Goal: Information Seeking & Learning: Learn about a topic

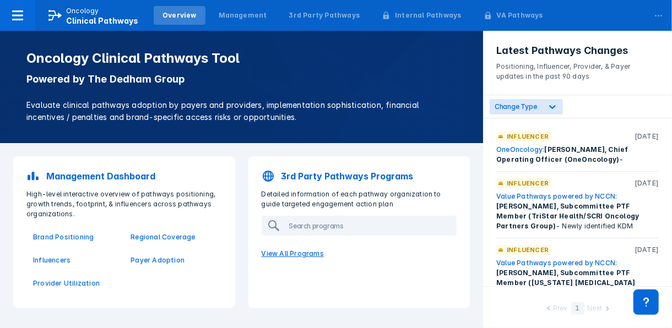
click at [303, 252] on p "View All Programs" at bounding box center [359, 254] width 209 height 23
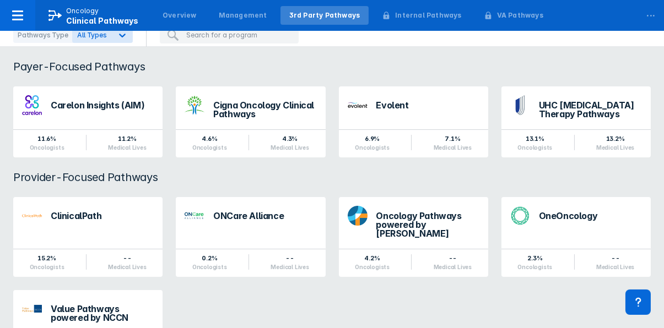
scroll to position [103, 0]
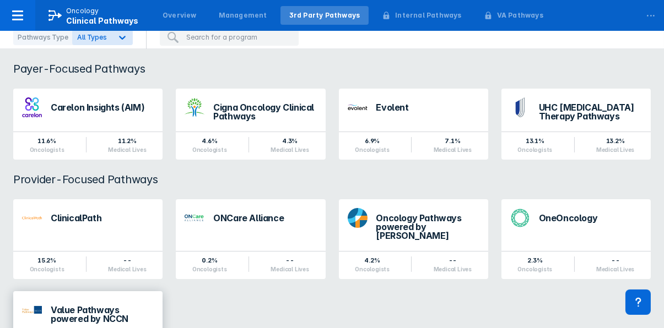
click at [98, 298] on div "Value Pathways powered by NCCN" at bounding box center [87, 313] width 149 height 43
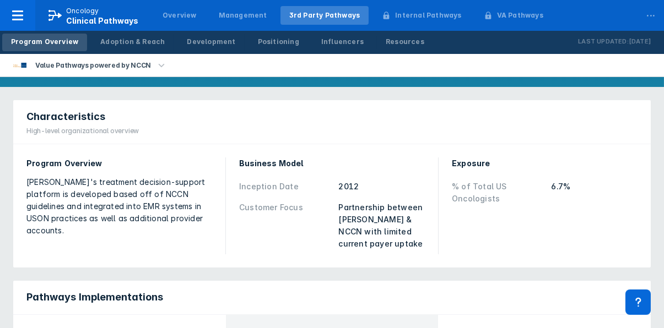
scroll to position [84, 0]
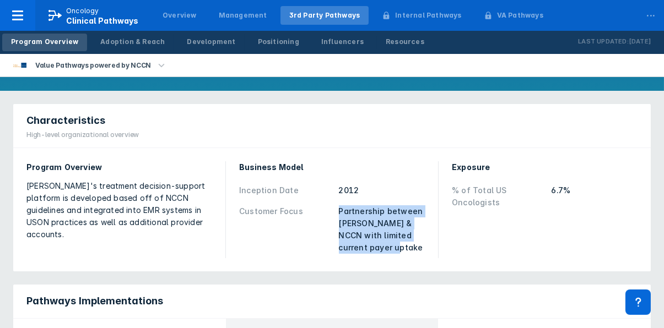
drag, startPoint x: 339, startPoint y: 212, endPoint x: 390, endPoint y: 245, distance: 60.5
click at [390, 245] on div "Partnership between [PERSON_NAME] & NCCN with limited current payer uptake" at bounding box center [382, 230] width 87 height 49
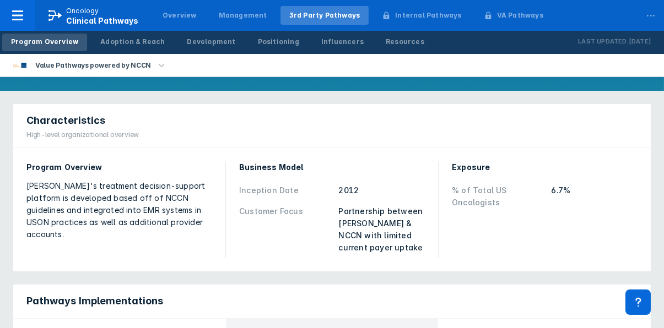
click at [459, 233] on div "Exposure % of Total US Oncologists 6.7%" at bounding box center [544, 210] width 199 height 110
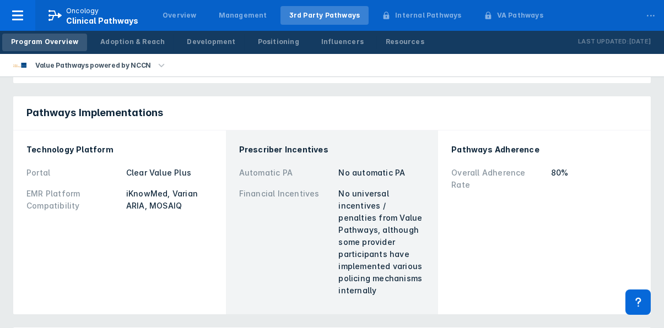
scroll to position [262, 0]
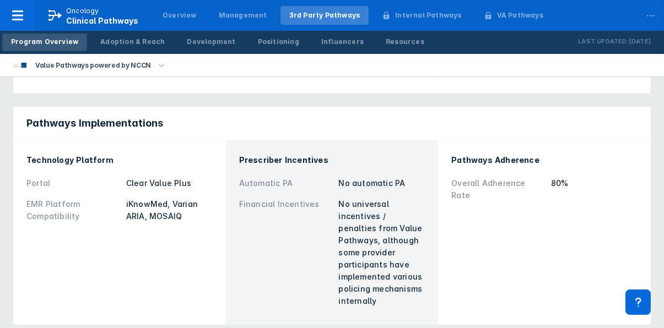
click at [474, 246] on div "Pathways Adherence Overall Adherence Rate 80%" at bounding box center [545, 233] width 200 height 171
click at [123, 41] on div "Adoption & Reach" at bounding box center [132, 42] width 64 height 10
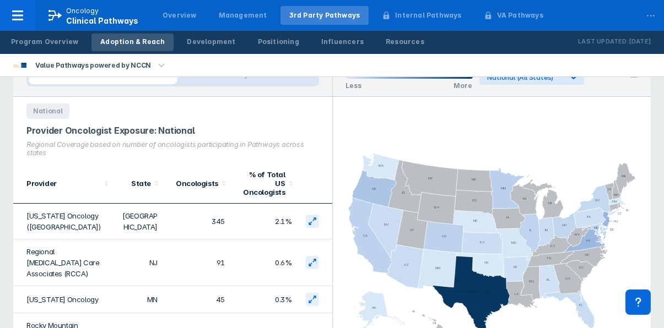
scroll to position [15, 0]
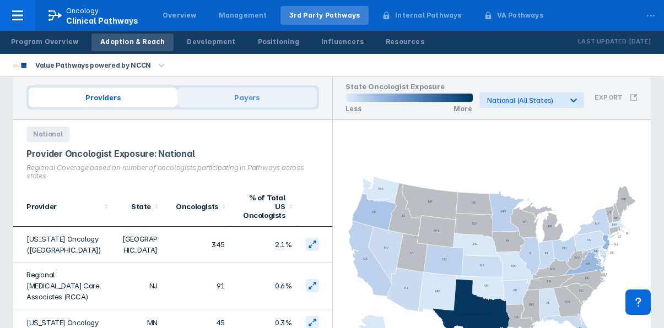
click at [263, 96] on span "Payers" at bounding box center [246, 98] width 139 height 20
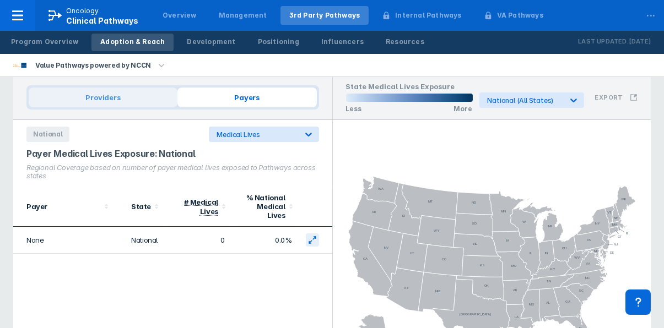
click at [139, 103] on span "Providers" at bounding box center [103, 98] width 149 height 20
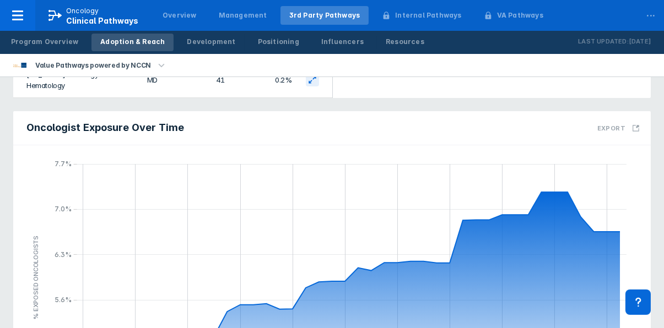
scroll to position [95, 0]
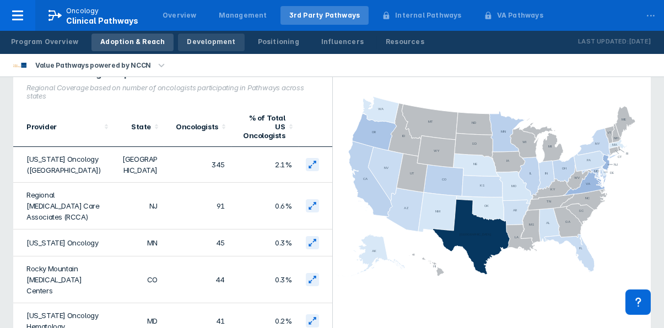
click at [201, 39] on div "Development" at bounding box center [211, 42] width 49 height 10
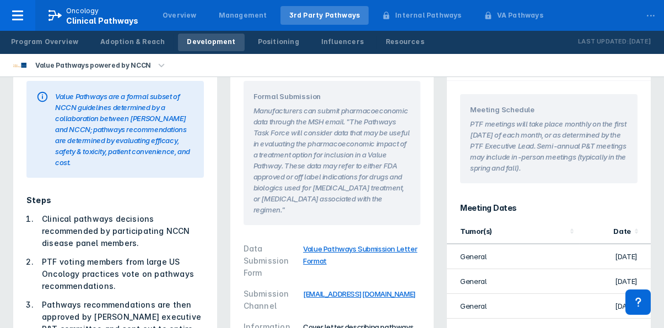
scroll to position [60, 0]
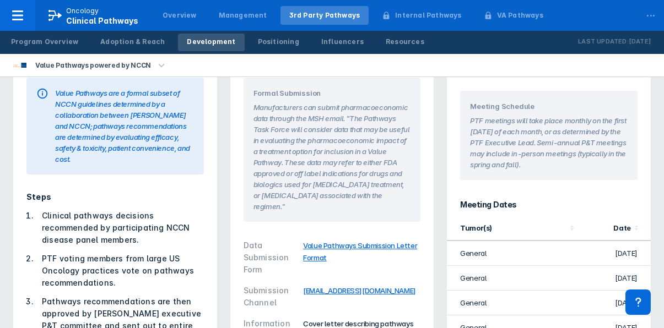
click at [384, 241] on link "Value Pathways Submission Letter Format" at bounding box center [360, 251] width 114 height 21
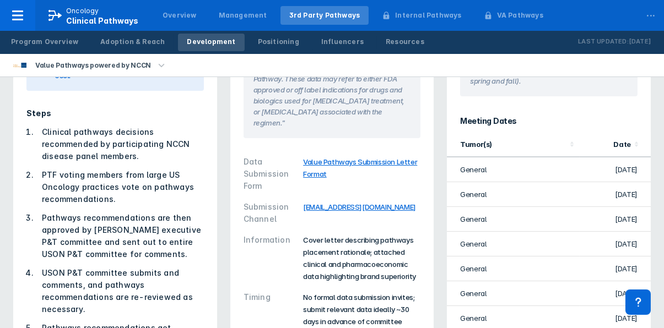
scroll to position [144, 0]
click at [395, 15] on div "Internal Pathways" at bounding box center [428, 15] width 66 height 10
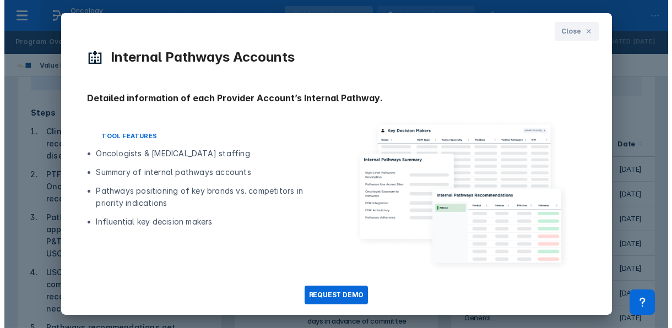
scroll to position [0, 0]
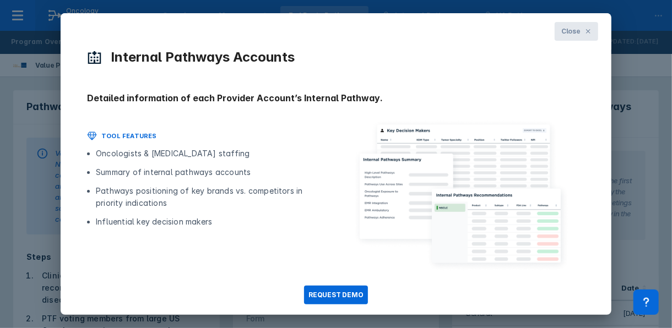
click at [562, 34] on span "Close" at bounding box center [571, 31] width 19 height 10
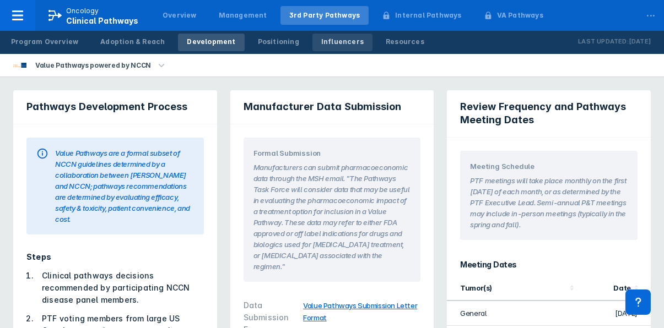
click at [321, 39] on div "Influencers" at bounding box center [342, 42] width 42 height 10
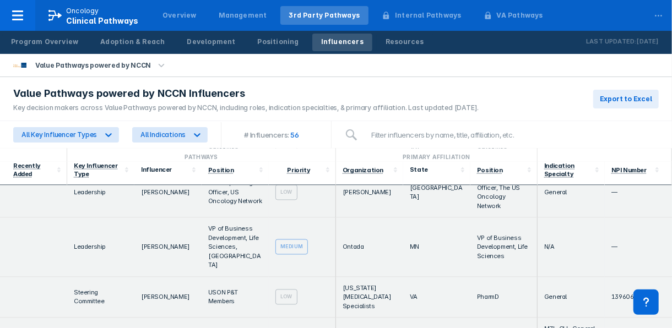
scroll to position [1156, 0]
click at [431, 279] on td "VA" at bounding box center [436, 299] width 67 height 41
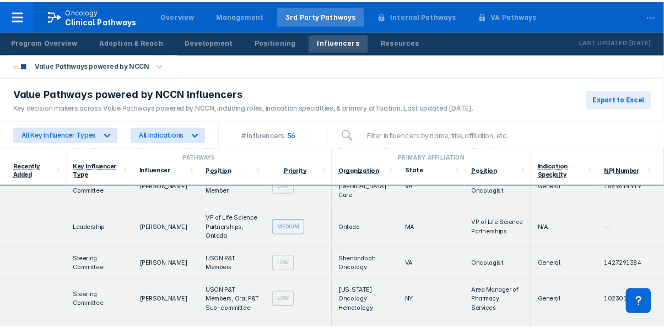
scroll to position [1736, 0]
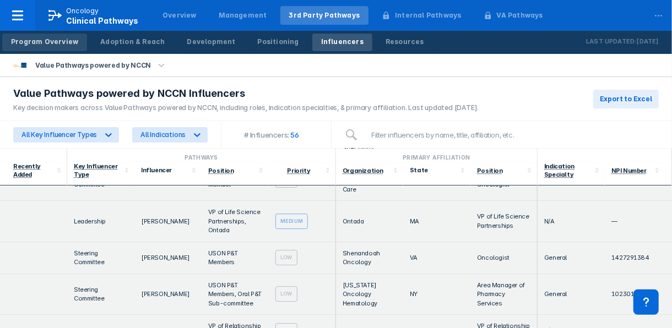
click at [52, 34] on link "Program Overview" at bounding box center [44, 43] width 85 height 18
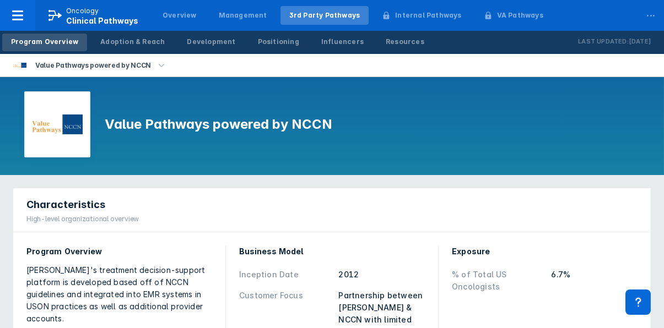
click at [155, 62] on icon "button" at bounding box center [161, 66] width 12 height 12
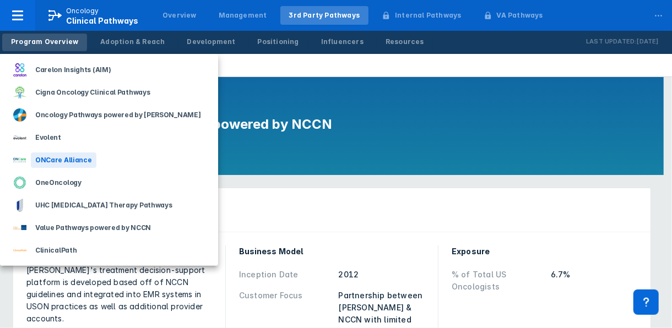
click at [83, 158] on div "ONCare Alliance" at bounding box center [64, 160] width 66 height 15
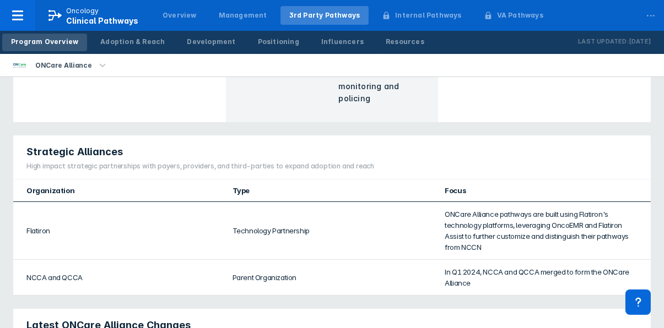
scroll to position [478, 0]
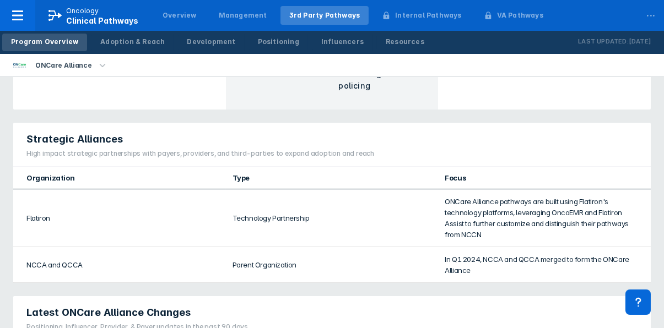
drag, startPoint x: 660, startPoint y: 209, endPoint x: 662, endPoint y: 220, distance: 11.1
click at [662, 220] on div "Characteristics High-level organizational overview Program Overview Developed f…" at bounding box center [332, 158] width 664 height 923
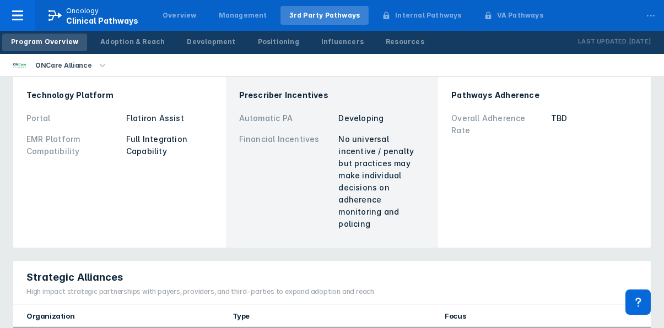
scroll to position [319, 0]
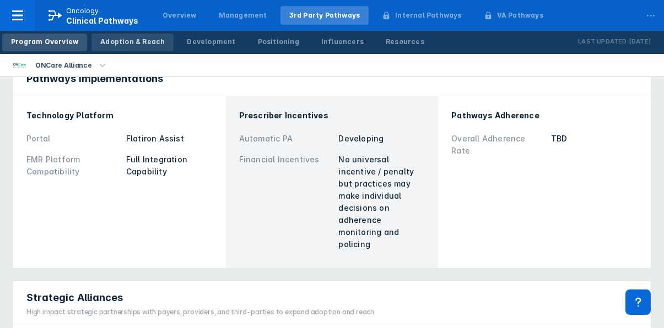
click at [115, 41] on div "Adoption & Reach" at bounding box center [132, 42] width 64 height 10
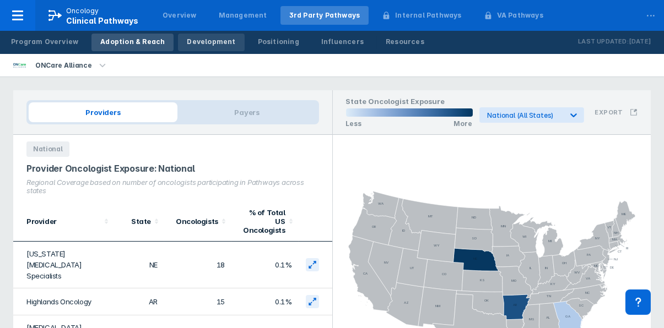
click at [202, 35] on link "Development" at bounding box center [211, 43] width 66 height 18
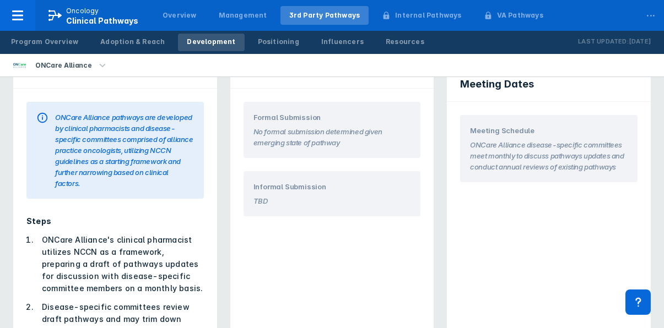
scroll to position [34, 0]
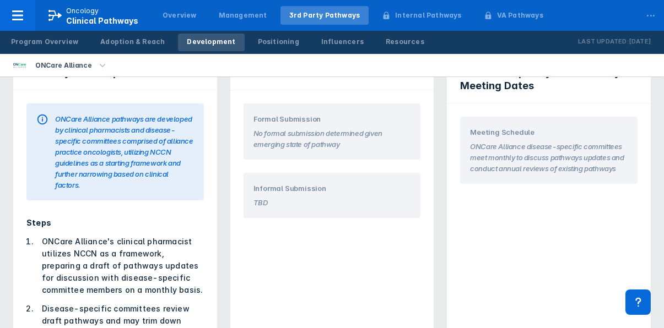
click at [171, 270] on li "ONCare Alliance's clinical pharmacist utilizes NCCN as a framework, preparing a…" at bounding box center [119, 266] width 169 height 61
click at [133, 44] on div "Adoption & Reach" at bounding box center [132, 42] width 64 height 10
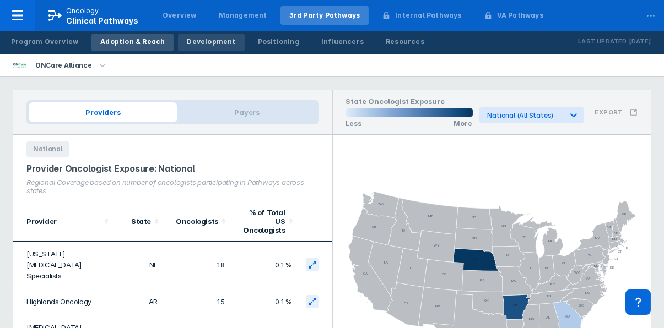
click at [193, 41] on div "Development" at bounding box center [211, 42] width 49 height 10
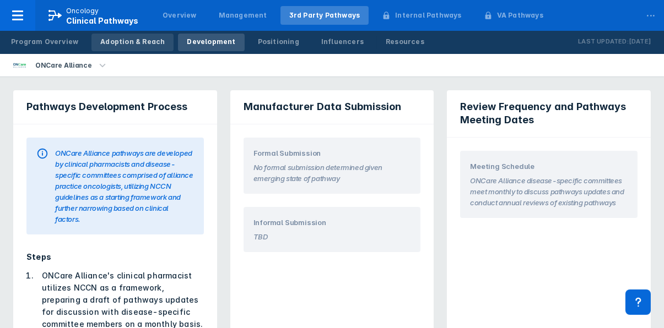
click at [130, 36] on link "Adoption & Reach" at bounding box center [132, 43] width 82 height 18
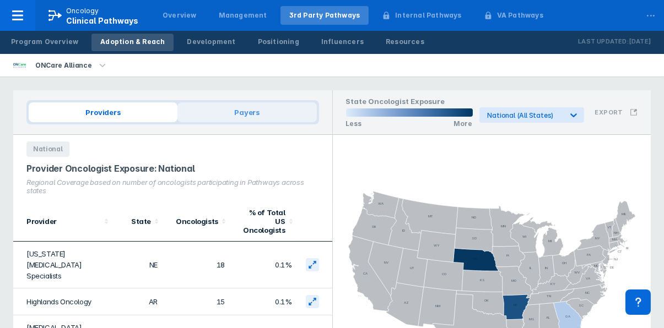
click at [242, 109] on span "Payers" at bounding box center [246, 113] width 139 height 20
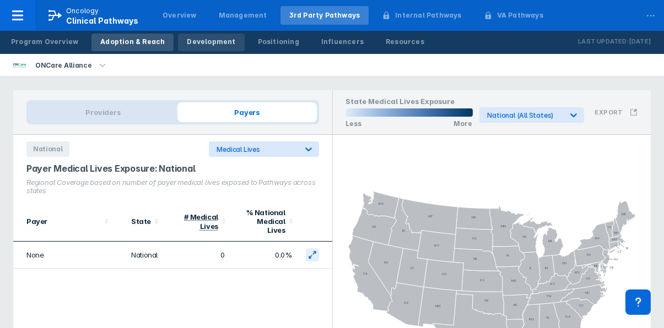
click at [191, 41] on div "Development" at bounding box center [211, 42] width 49 height 10
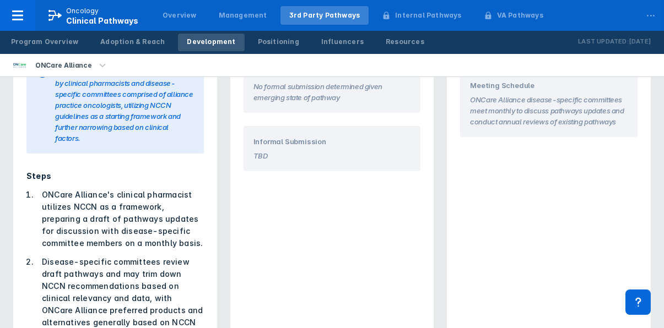
scroll to position [87, 0]
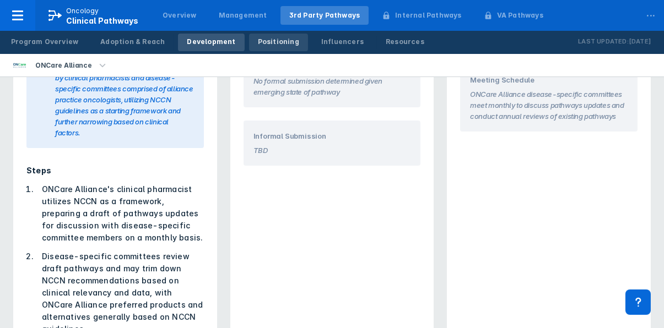
click at [258, 40] on div "Positioning" at bounding box center [278, 42] width 41 height 10
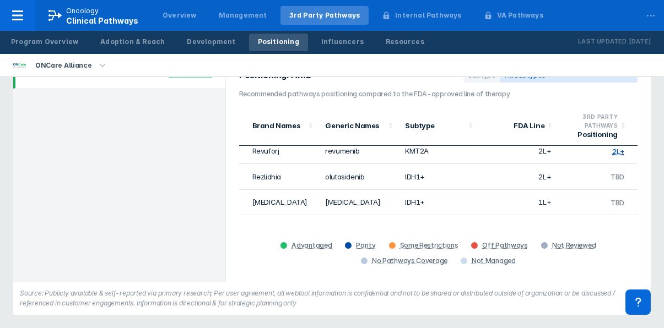
scroll to position [165, 0]
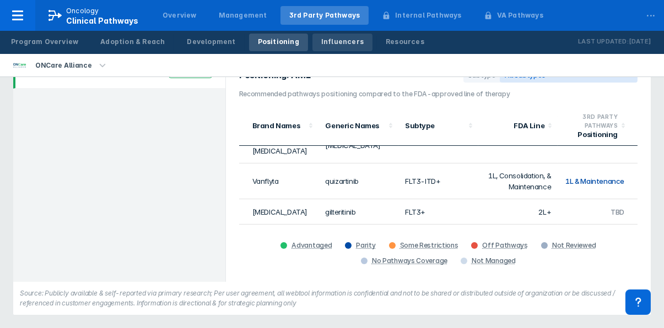
click at [321, 40] on div "Influencers" at bounding box center [342, 42] width 42 height 10
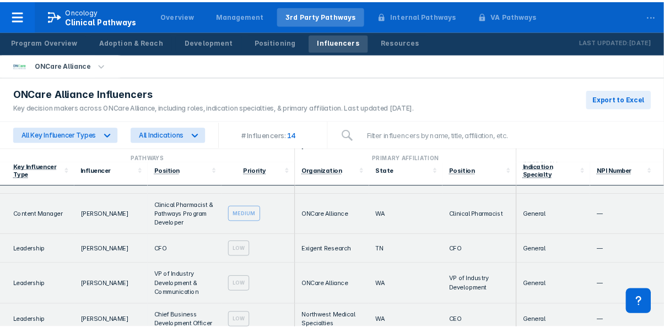
scroll to position [418, 0]
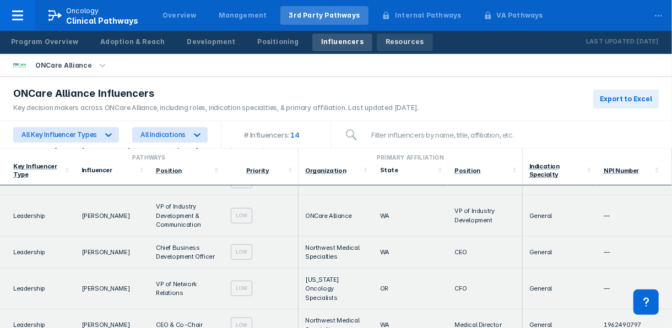
click at [377, 47] on link "Resources" at bounding box center [405, 43] width 56 height 18
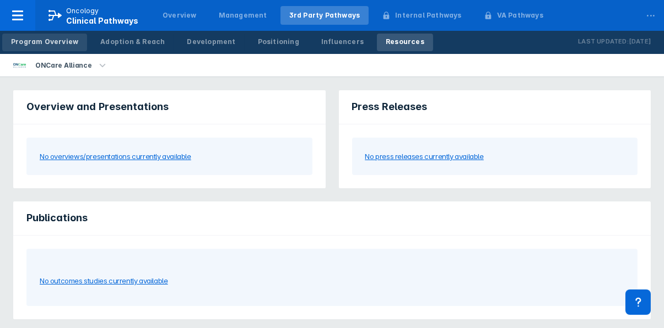
click at [55, 34] on link "Program Overview" at bounding box center [44, 43] width 85 height 18
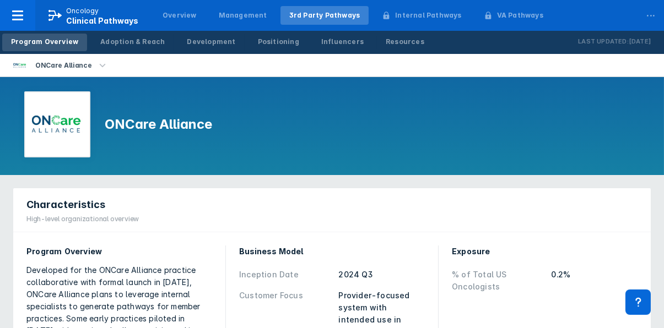
click at [97, 58] on li "ONCare Alliance" at bounding box center [61, 65] width 122 height 23
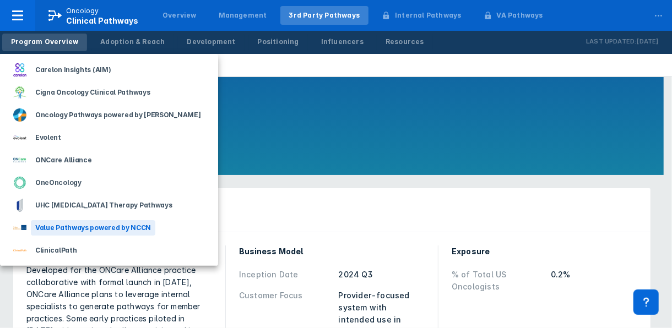
click at [75, 224] on div "Value Pathways powered by NCCN" at bounding box center [93, 227] width 125 height 15
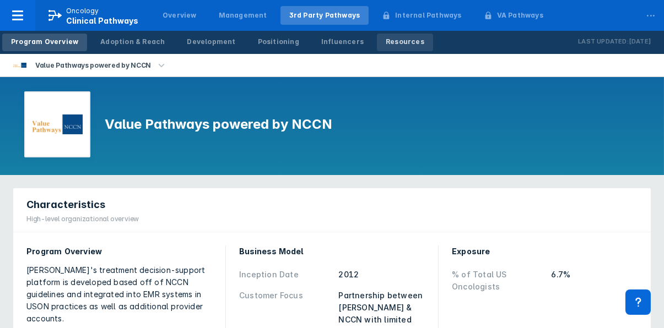
click at [386, 44] on div "Resources" at bounding box center [405, 42] width 39 height 10
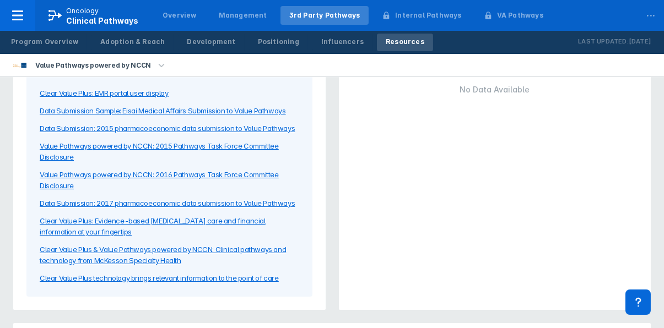
scroll to position [65, 0]
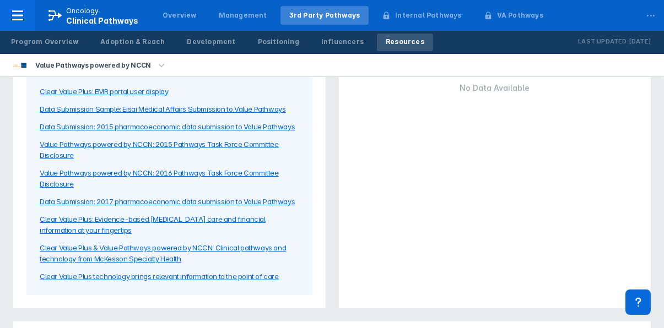
click at [94, 88] on div "Clear Value Plus: EMR portal user display" at bounding box center [104, 91] width 129 height 11
click at [120, 106] on div "Data Submission Sample: Eisai Medical Affairs Submission to Value Pathways" at bounding box center [163, 109] width 246 height 11
click at [110, 125] on div "Data Submission: 2015 pharmacoeconomic data submission to Value Pathways" at bounding box center [167, 126] width 255 height 11
click at [140, 142] on div "Value Pathways powered by NCCN: 2015 Pathways Task Force Committee Disclosure" at bounding box center [170, 150] width 260 height 22
click at [140, 170] on div "Value Pathways powered by NCCN: 2016 Pathways Task Force Committee Disclosure" at bounding box center [170, 179] width 260 height 22
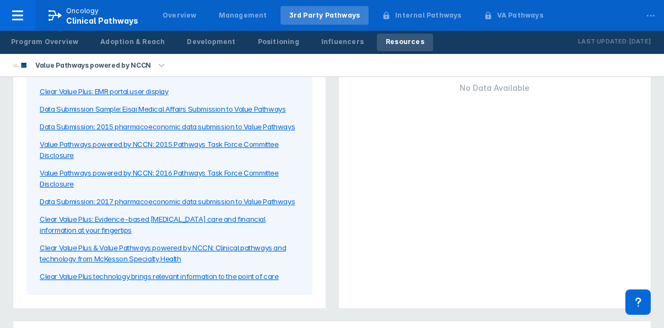
click at [187, 201] on div "Data Submission: 2017 pharmacoeconomic data submission to Value Pathways" at bounding box center [167, 201] width 255 height 11
click at [153, 217] on div "Clear Value Plus: Evidence-based [MEDICAL_DATA] care and financial information …" at bounding box center [170, 225] width 260 height 22
click at [139, 245] on div "Clear Value Plus & Value Pathways powered by NCCN: Clinical pathways and techno…" at bounding box center [170, 254] width 260 height 22
click at [128, 277] on div "Clear Value Plus technology brings relevant information to the point of care" at bounding box center [159, 276] width 239 height 11
click at [65, 44] on div "Program Overview" at bounding box center [44, 42] width 67 height 10
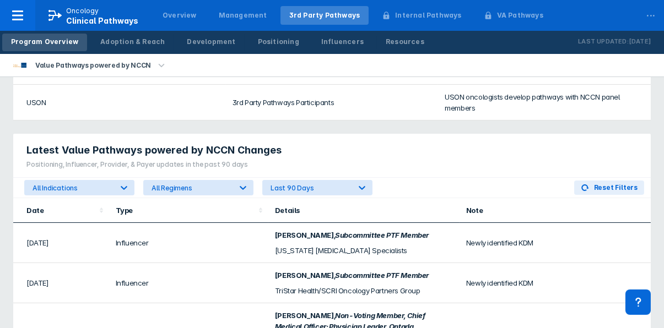
scroll to position [682, 0]
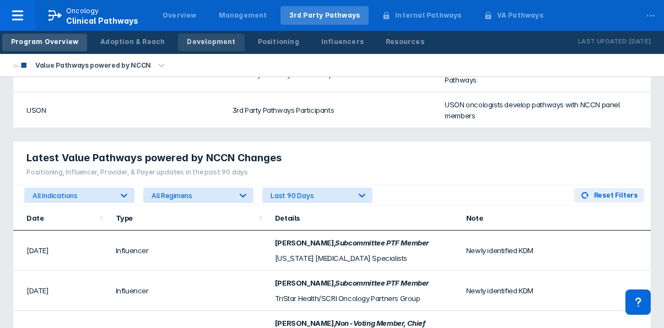
click at [189, 38] on div "Development" at bounding box center [211, 42] width 49 height 10
